Goal: Task Accomplishment & Management: Manage account settings

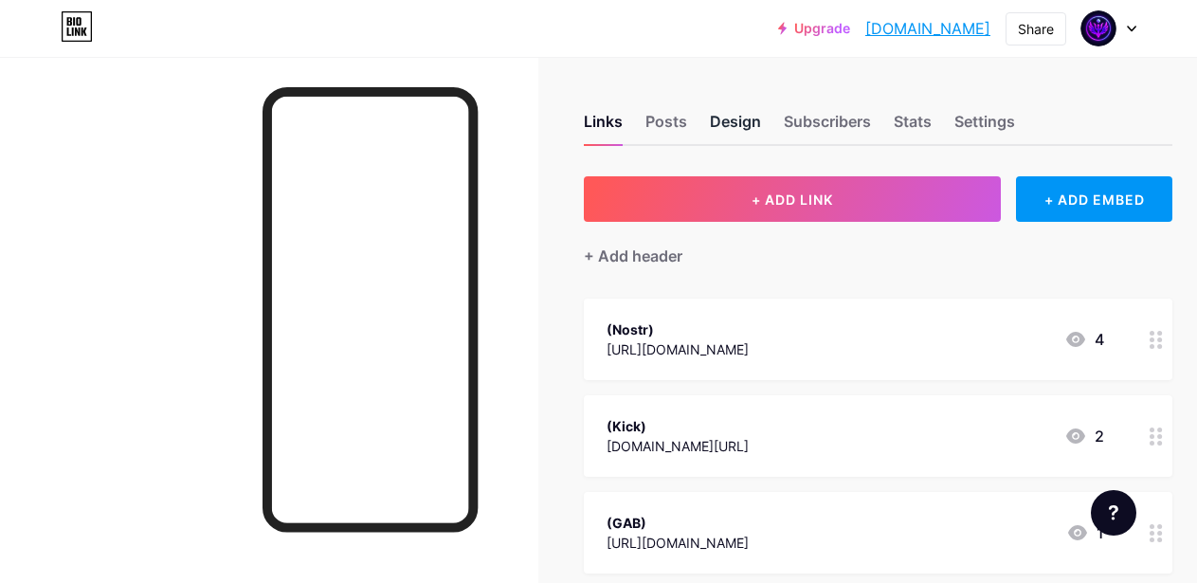
click at [735, 125] on div "Design" at bounding box center [735, 127] width 51 height 34
click at [732, 134] on div "Design" at bounding box center [735, 127] width 51 height 34
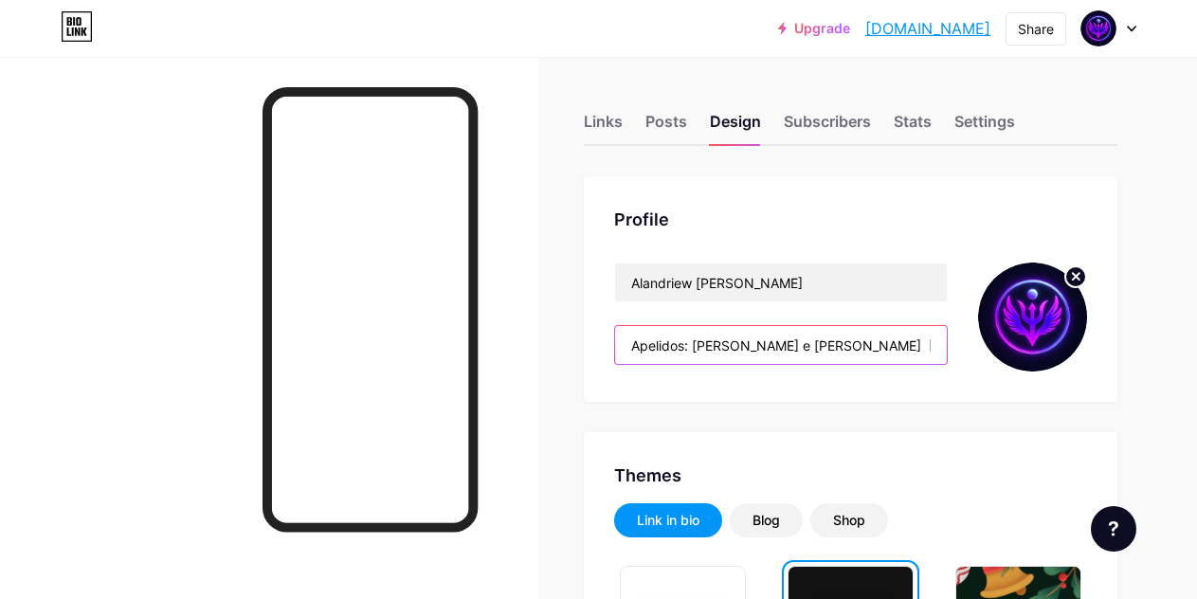
click at [856, 351] on input "Apelidos: [PERSON_NAME] e [PERSON_NAME] [URL][DOMAIN_NAME] BCS16V90 / ALN16V90" at bounding box center [781, 345] width 332 height 38
click at [852, 347] on input "Apelidos: [PERSON_NAME] e [PERSON_NAME] [URL][DOMAIN_NAME] BCS16V90 / ALN16V90" at bounding box center [781, 345] width 332 height 38
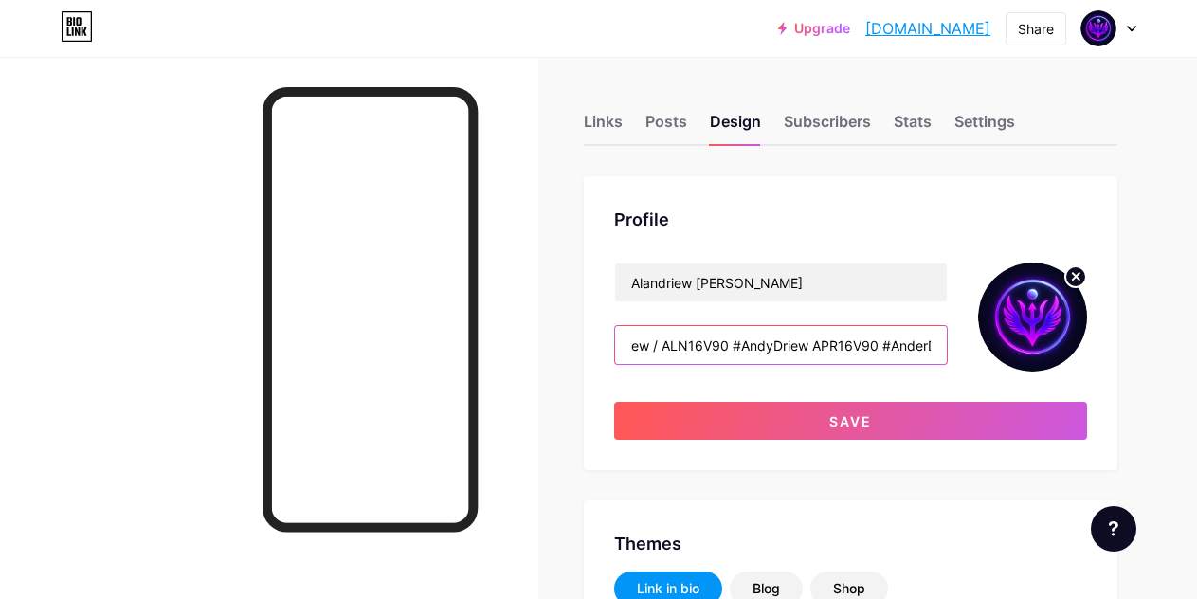
scroll to position [0, 576]
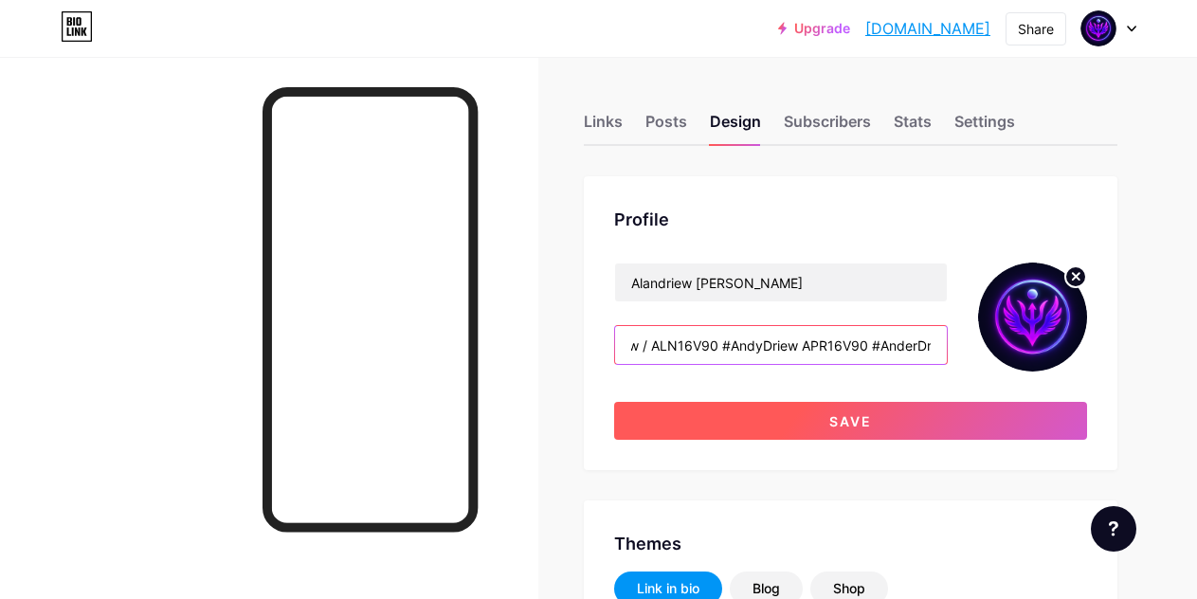
type input "Apelidos: [PERSON_NAME] e [PERSON_NAME] [URL][DOMAIN_NAME] BCS16V90 #Alandriew …"
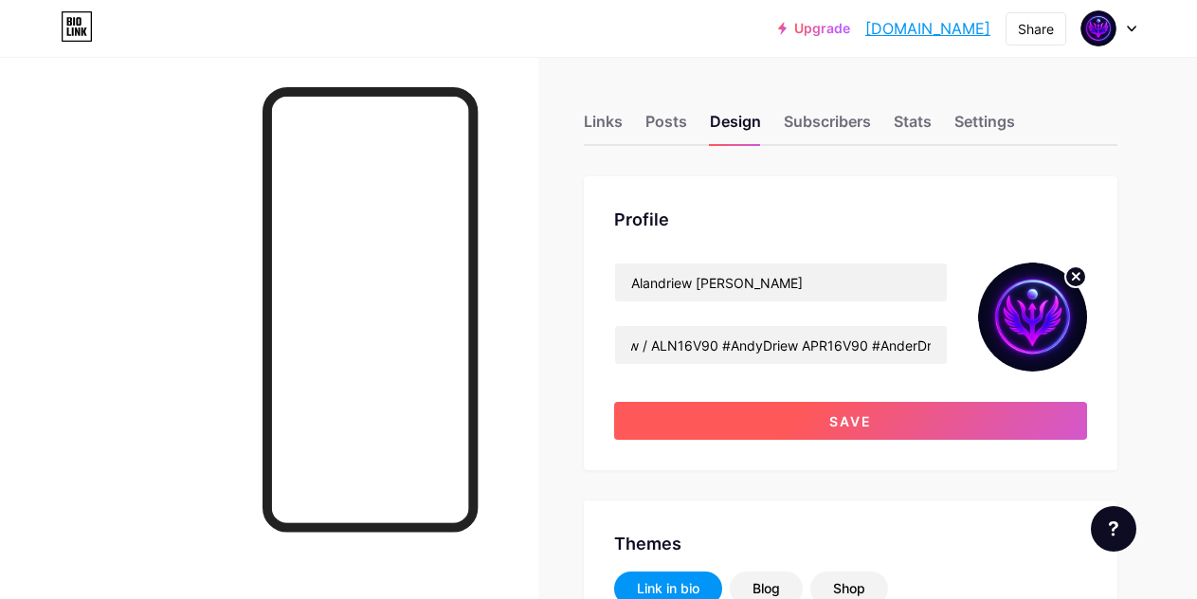
scroll to position [0, 0]
click at [851, 421] on span "Save" at bounding box center [850, 421] width 43 height 16
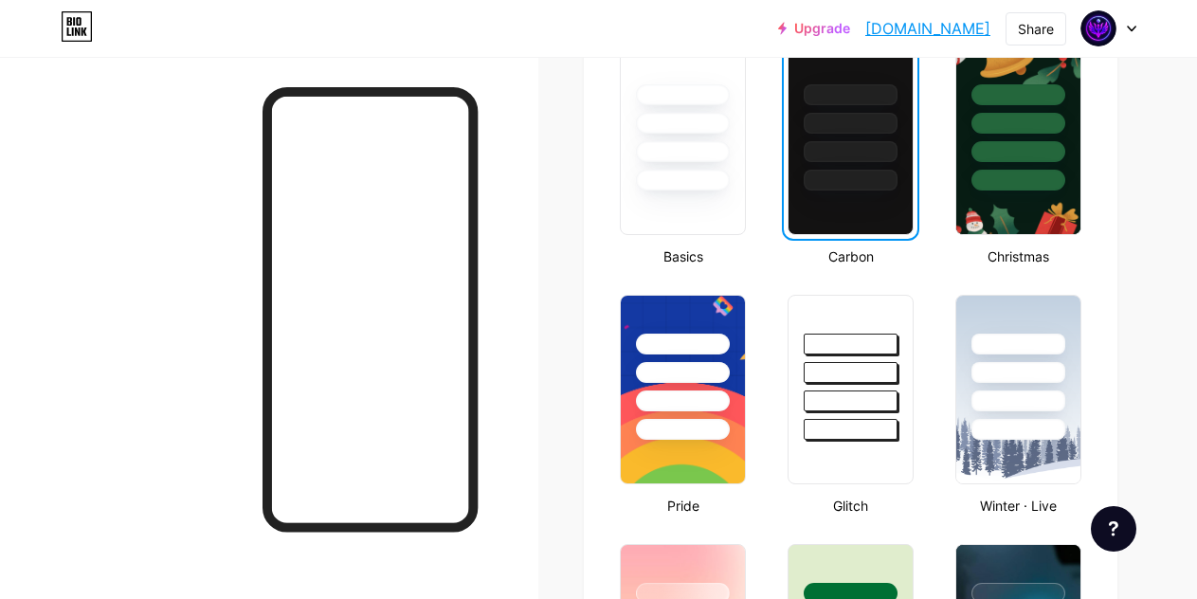
scroll to position [524, 0]
